Goal: Browse casually

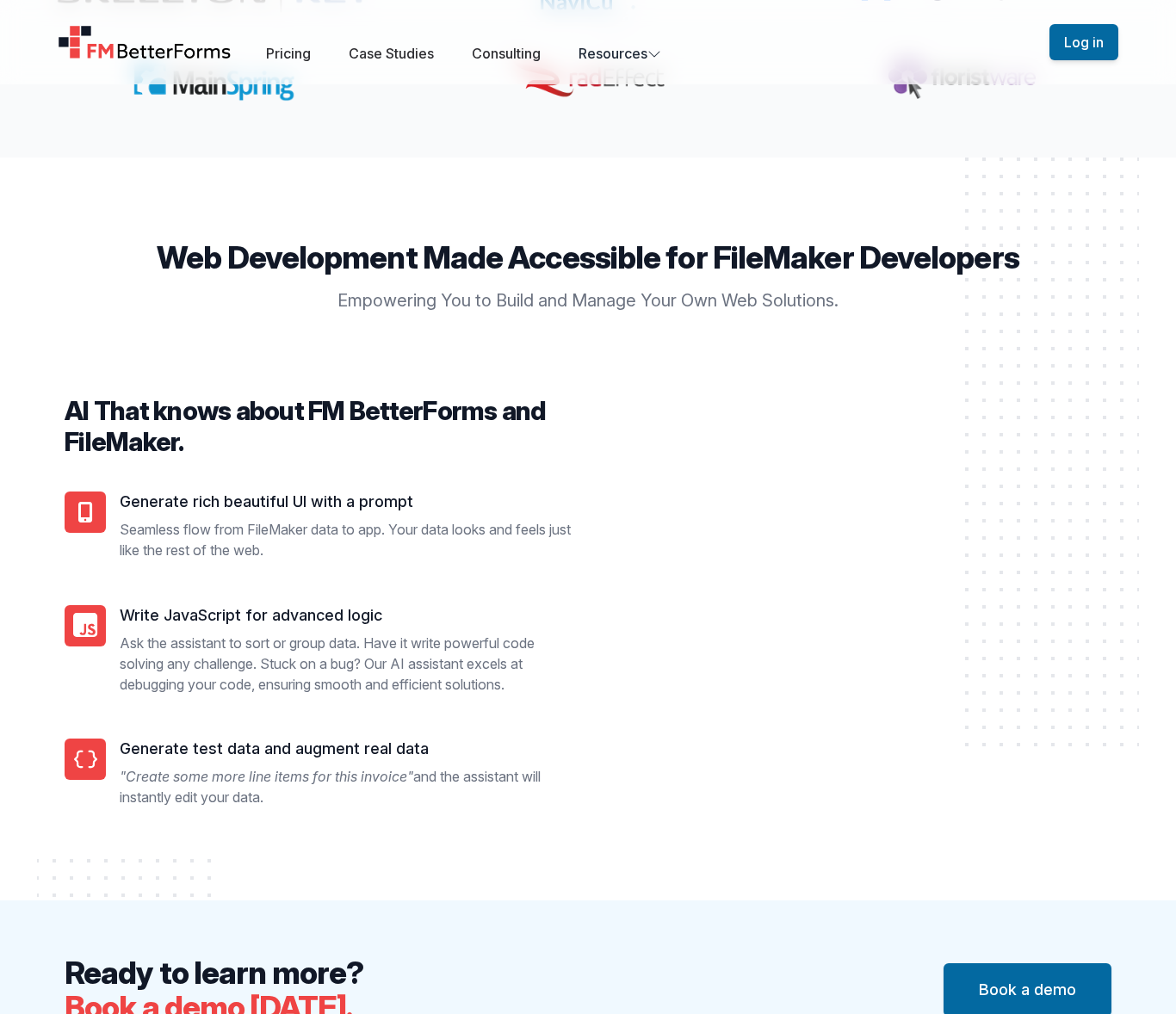
scroll to position [1409, 0]
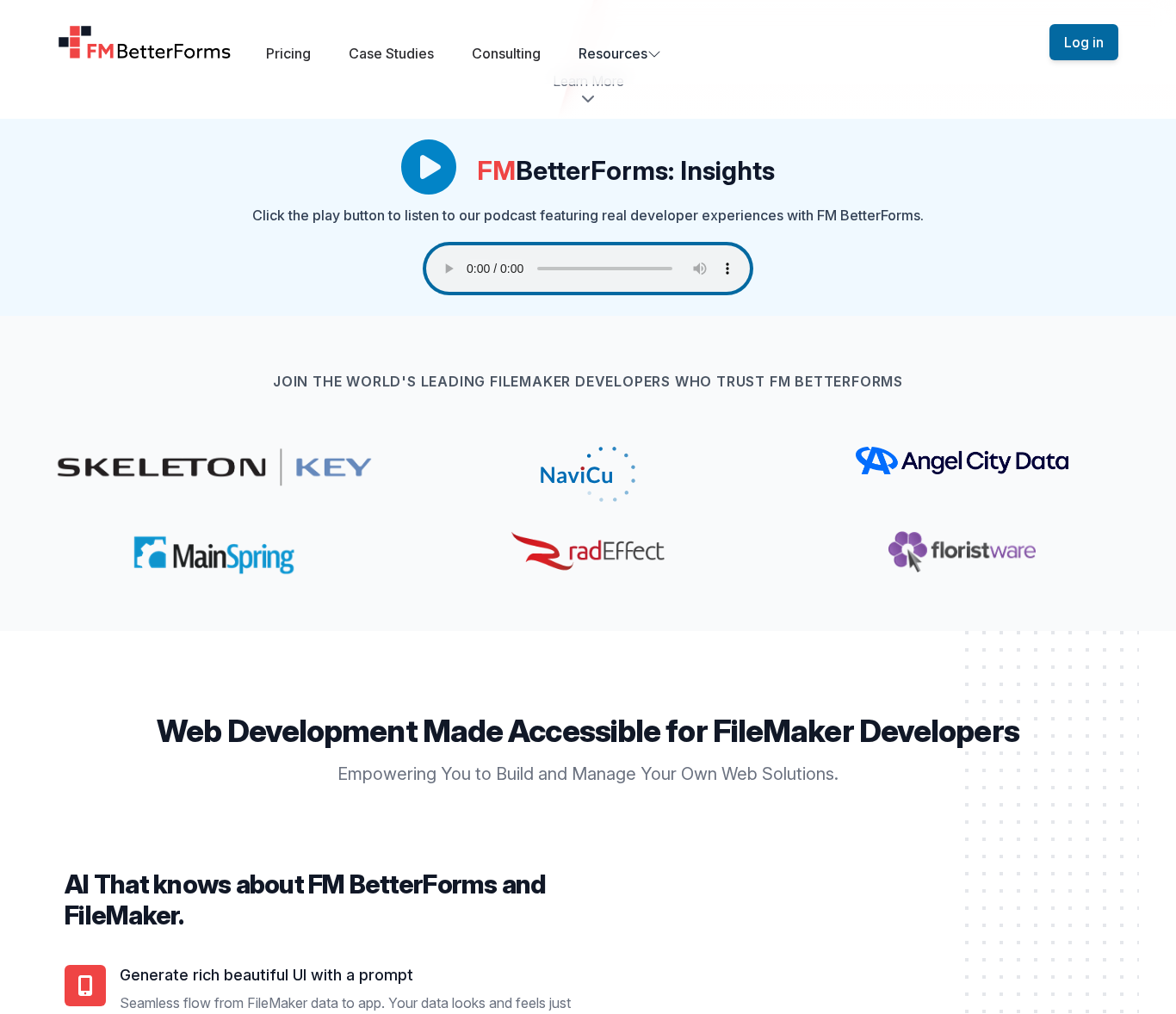
scroll to position [907, 0]
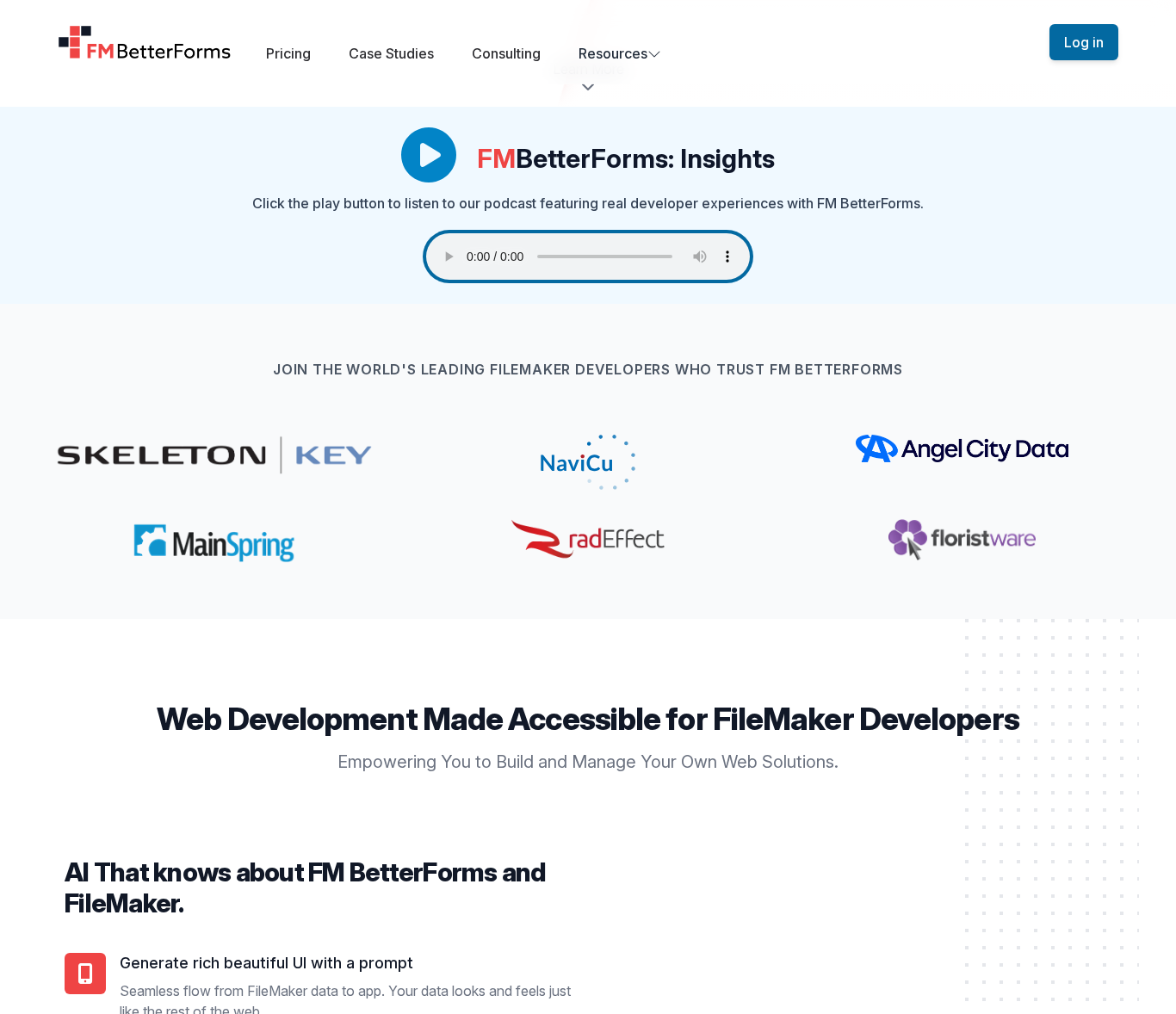
click at [826, 205] on p "Click the play button to listen to our podcast featuring real developer experie…" at bounding box center [588, 203] width 671 height 21
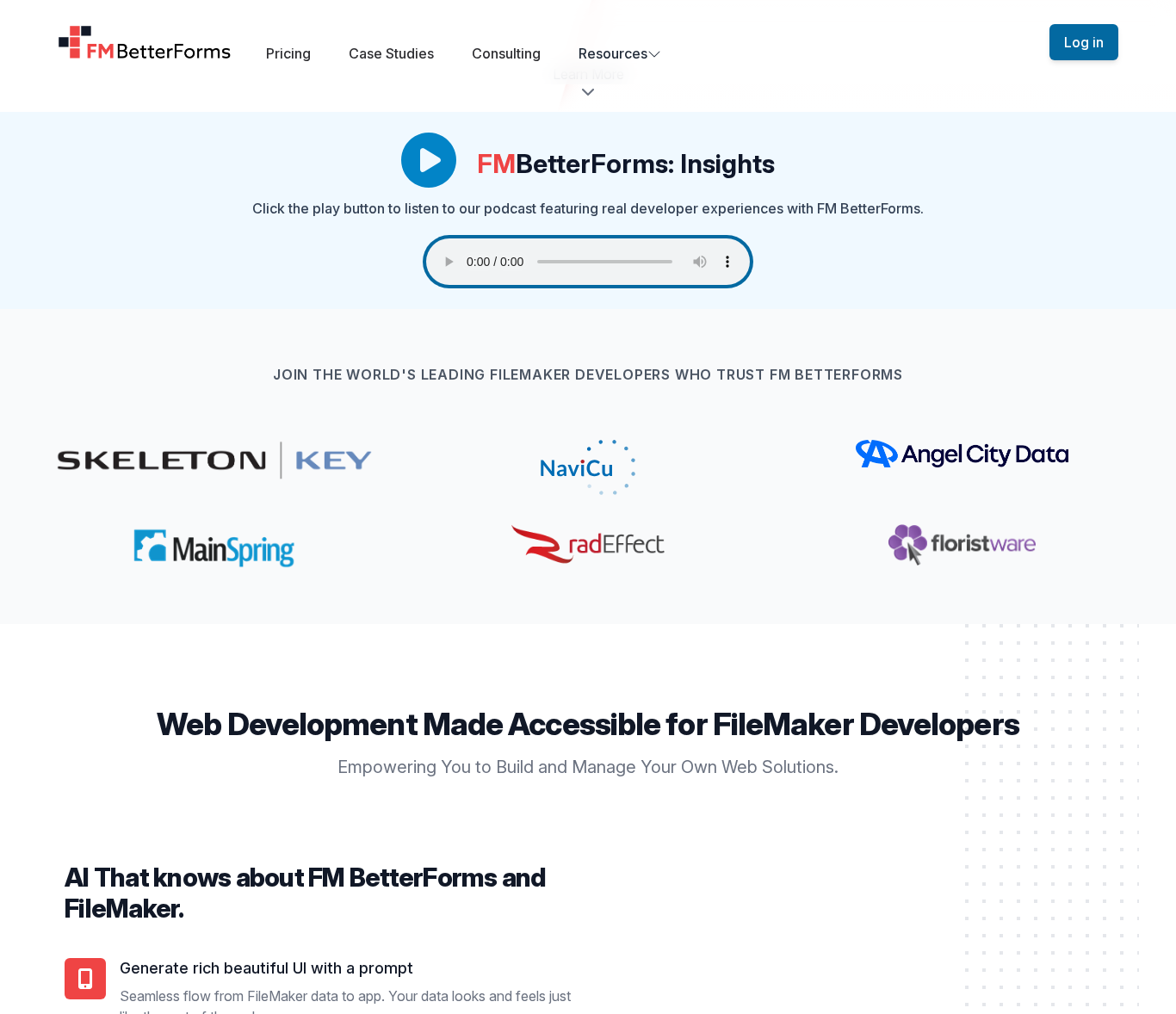
drag, startPoint x: 826, startPoint y: 205, endPoint x: 861, endPoint y: 206, distance: 35.0
click at [861, 206] on p "Click the play button to listen to our podcast featuring real developer experie…" at bounding box center [588, 208] width 671 height 21
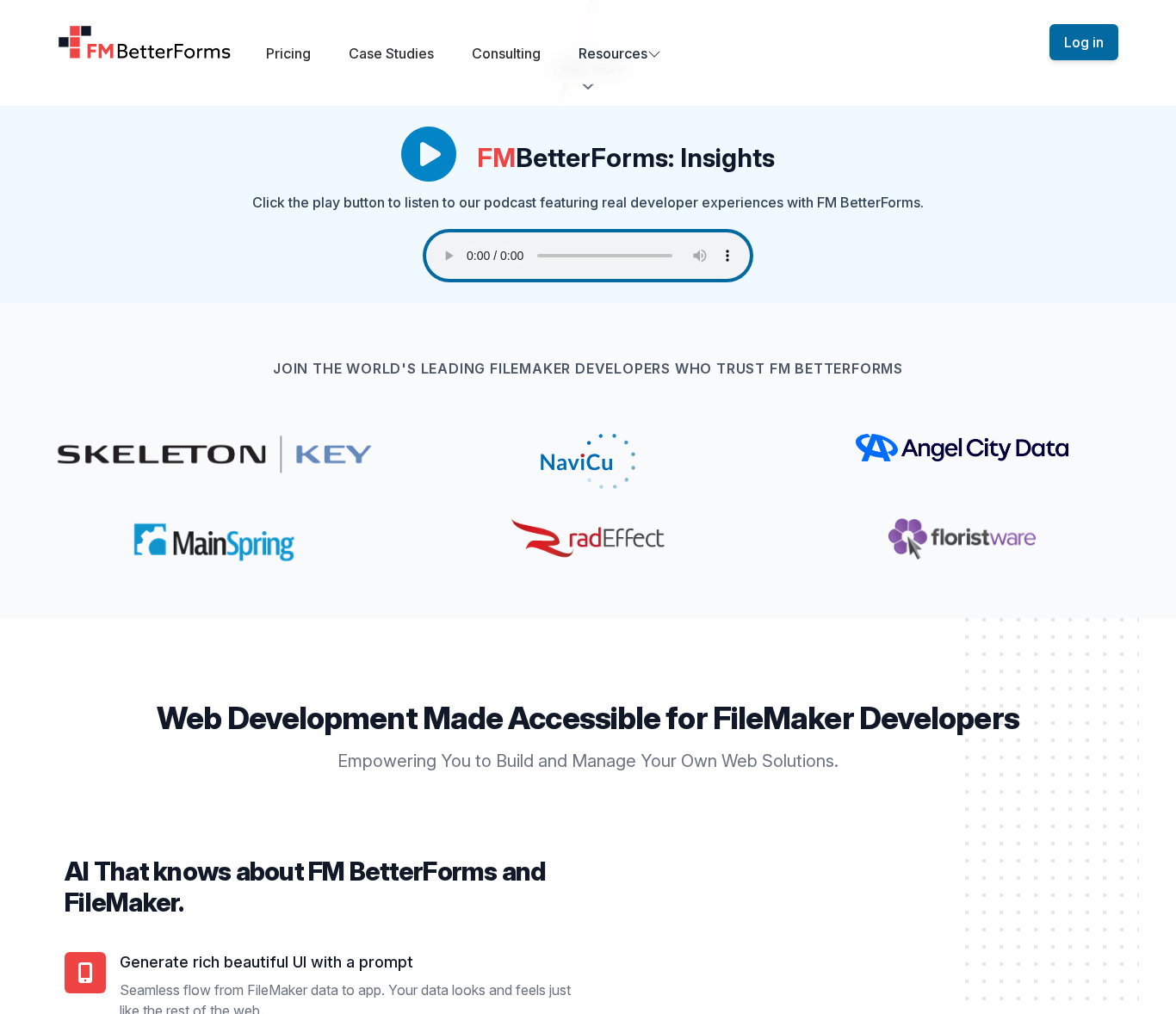
copy p "FM BetterForms"
